Goal: Find specific page/section: Find specific page/section

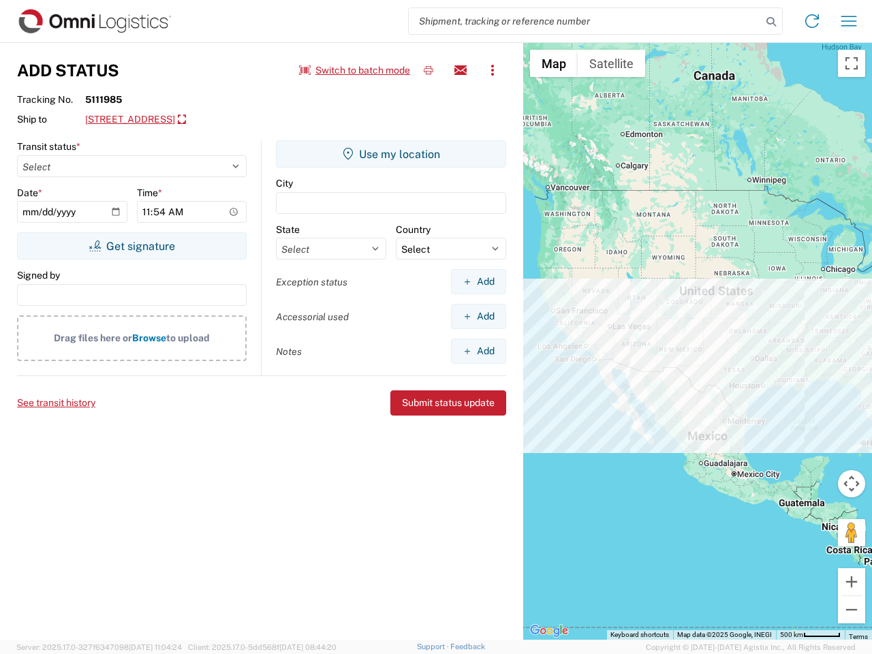
click at [585, 21] on input "search" at bounding box center [585, 21] width 353 height 26
click at [771, 22] on icon at bounding box center [771, 21] width 19 height 19
click at [812, 21] on icon at bounding box center [812, 21] width 22 height 22
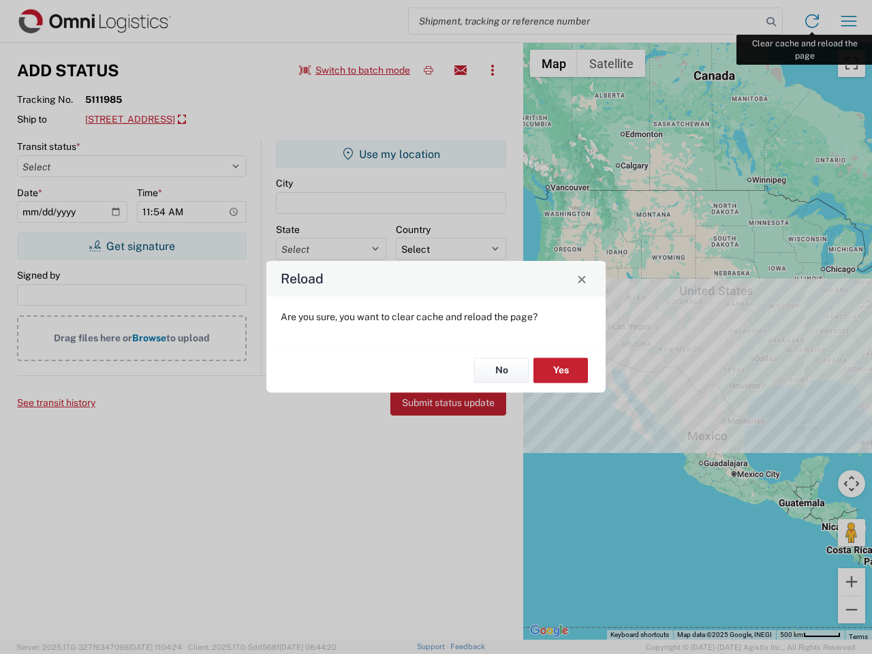
click at [849, 21] on div "Reload Are you sure, you want to clear cache and reload the page? No Yes" at bounding box center [436, 327] width 872 height 654
click at [355, 70] on div "Reload Are you sure, you want to clear cache and reload the page? No Yes" at bounding box center [436, 327] width 872 height 654
click at [429, 70] on div "Reload Are you sure, you want to clear cache and reload the page? No Yes" at bounding box center [436, 327] width 872 height 654
click at [461, 70] on div "Reload Are you sure, you want to clear cache and reload the page? No Yes" at bounding box center [436, 327] width 872 height 654
click at [493, 70] on div "Reload Are you sure, you want to clear cache and reload the page? No Yes" at bounding box center [436, 327] width 872 height 654
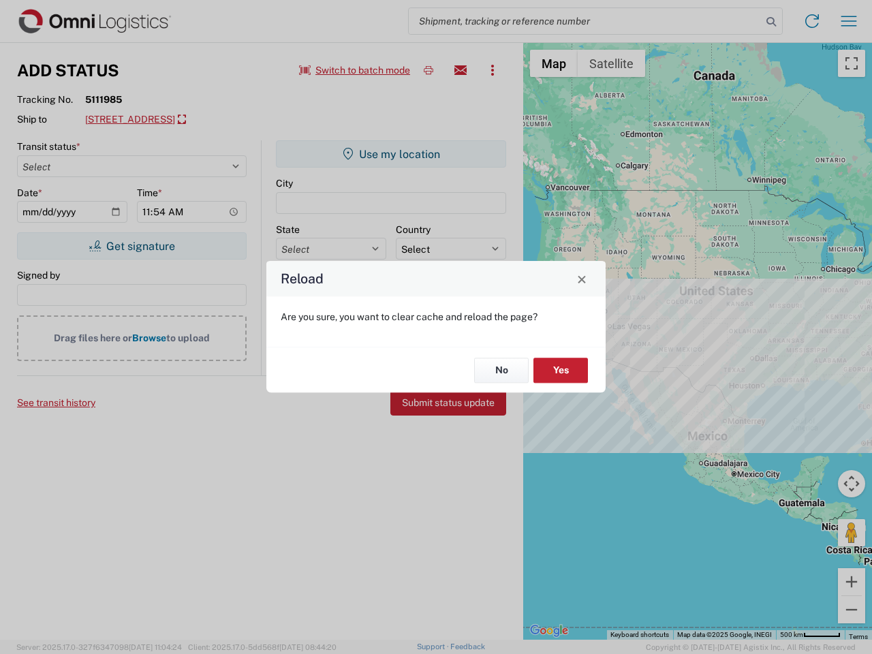
click at [208, 120] on div "Reload Are you sure, you want to clear cache and reload the page? No Yes" at bounding box center [436, 327] width 872 height 654
click at [131, 246] on div "Reload Are you sure, you want to clear cache and reload the page? No Yes" at bounding box center [436, 327] width 872 height 654
